Goal: Navigation & Orientation: Find specific page/section

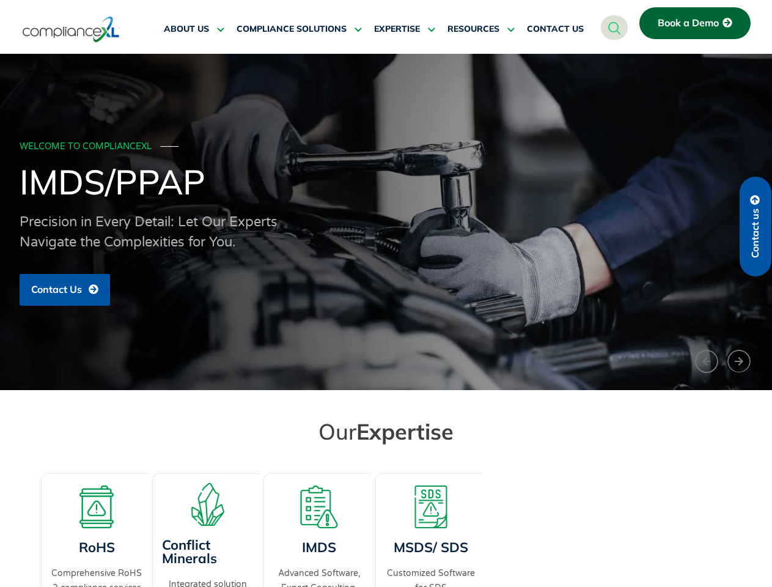
click at [481, 29] on span "RESOURCES" at bounding box center [474, 29] width 52 height 11
click at [386, 222] on div "WELCOME TO COMPLIANCEXL ─── IMDS/PPAP Precision in Every Detail: Let Our Expert…" at bounding box center [387, 222] width 734 height 180
